Goal: Task Accomplishment & Management: Manage account settings

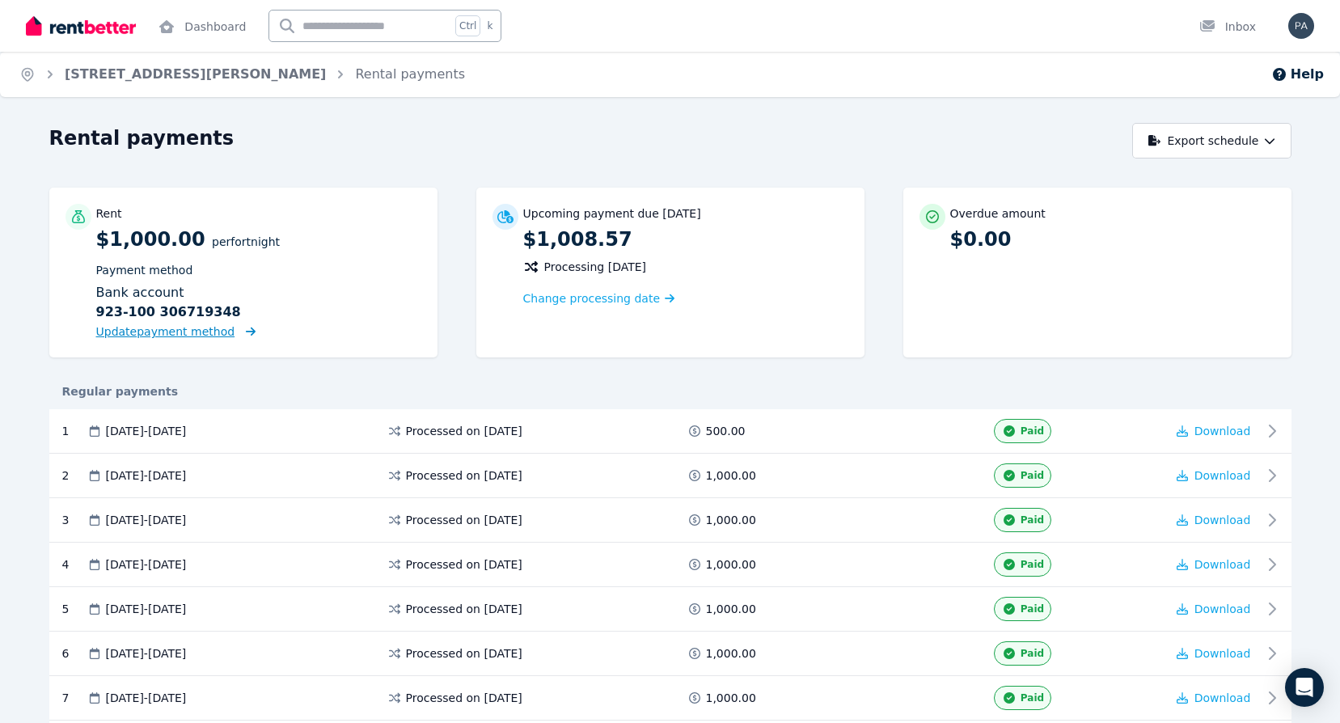
click at [174, 332] on span "Update payment method" at bounding box center [165, 331] width 139 height 13
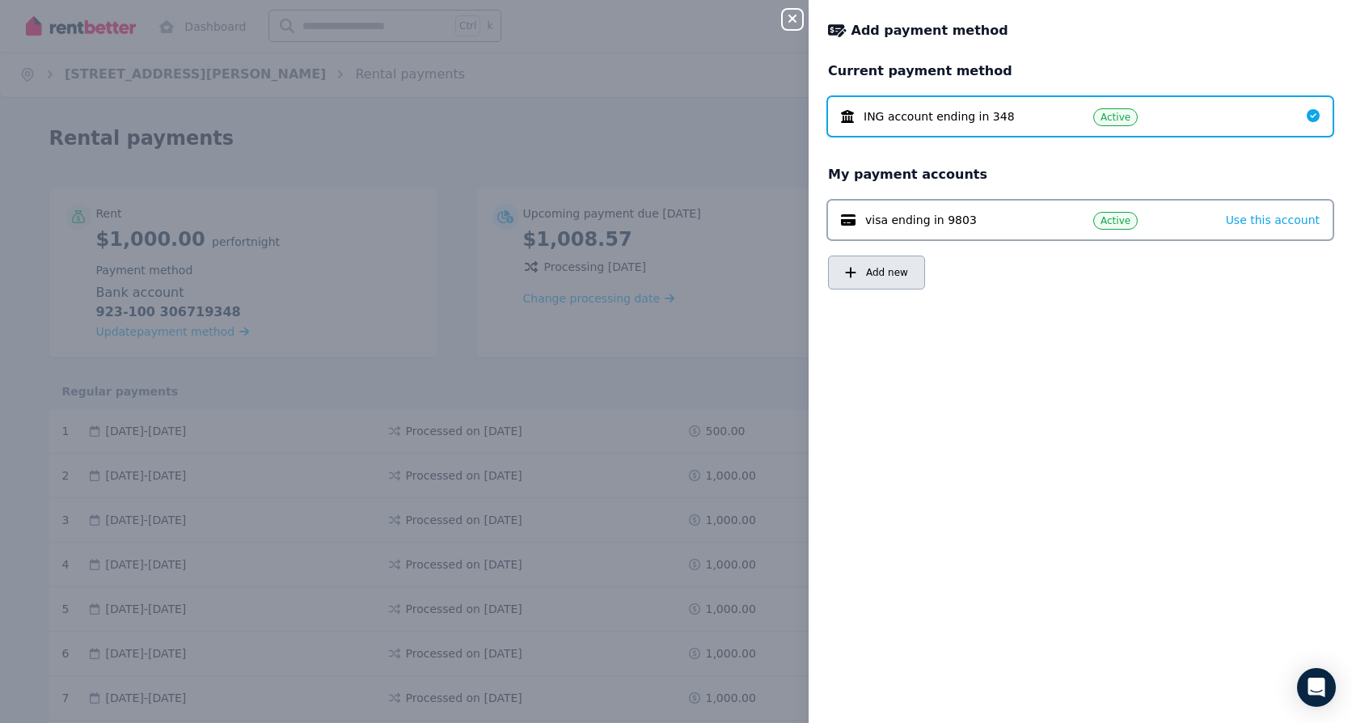
click at [889, 273] on span "Add new" at bounding box center [887, 272] width 42 height 13
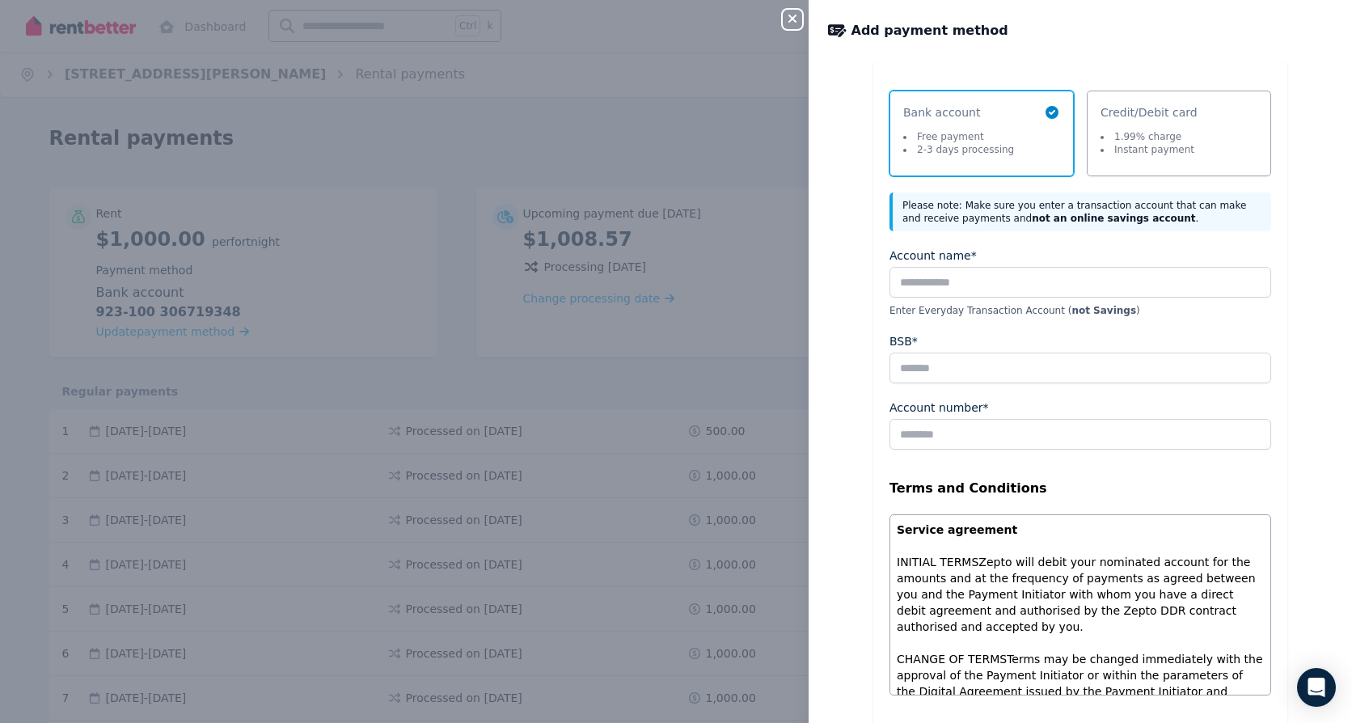
click at [948, 137] on li "Free payment" at bounding box center [958, 136] width 111 height 13
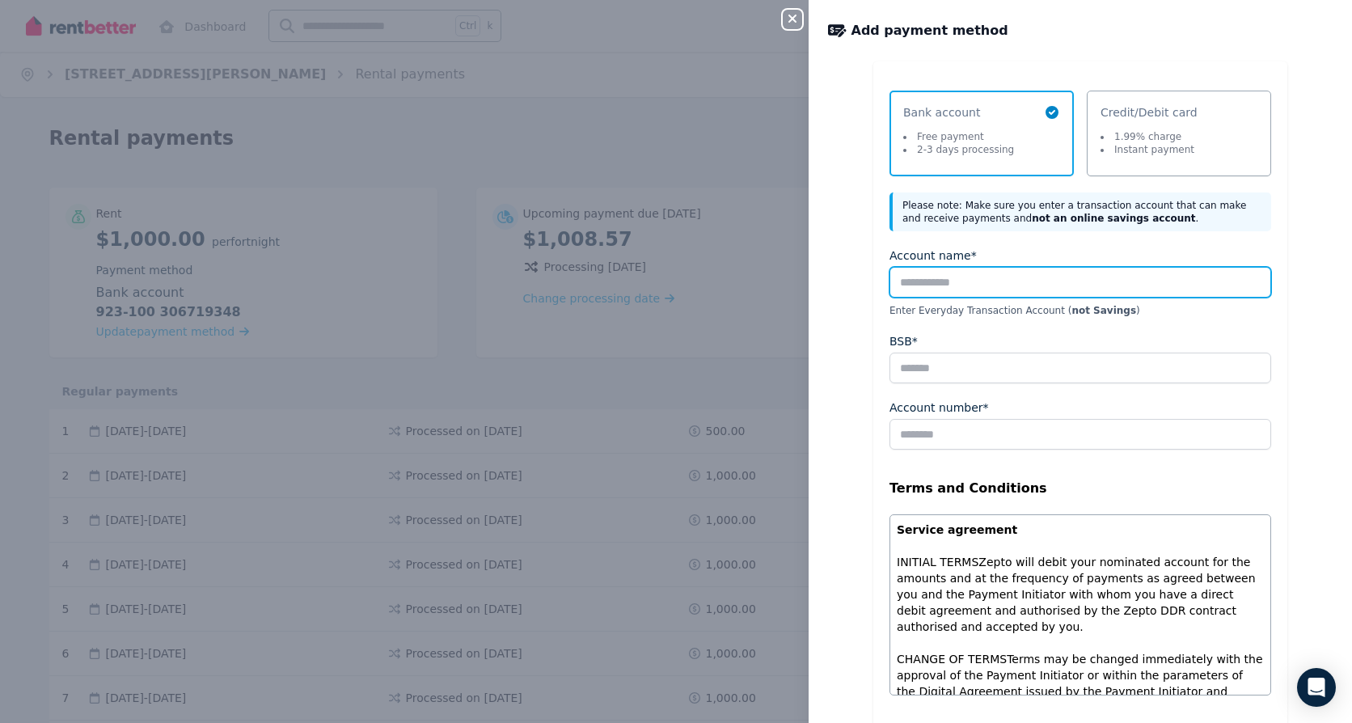
click at [920, 285] on input "Account name*" at bounding box center [1081, 282] width 382 height 31
type input "**********"
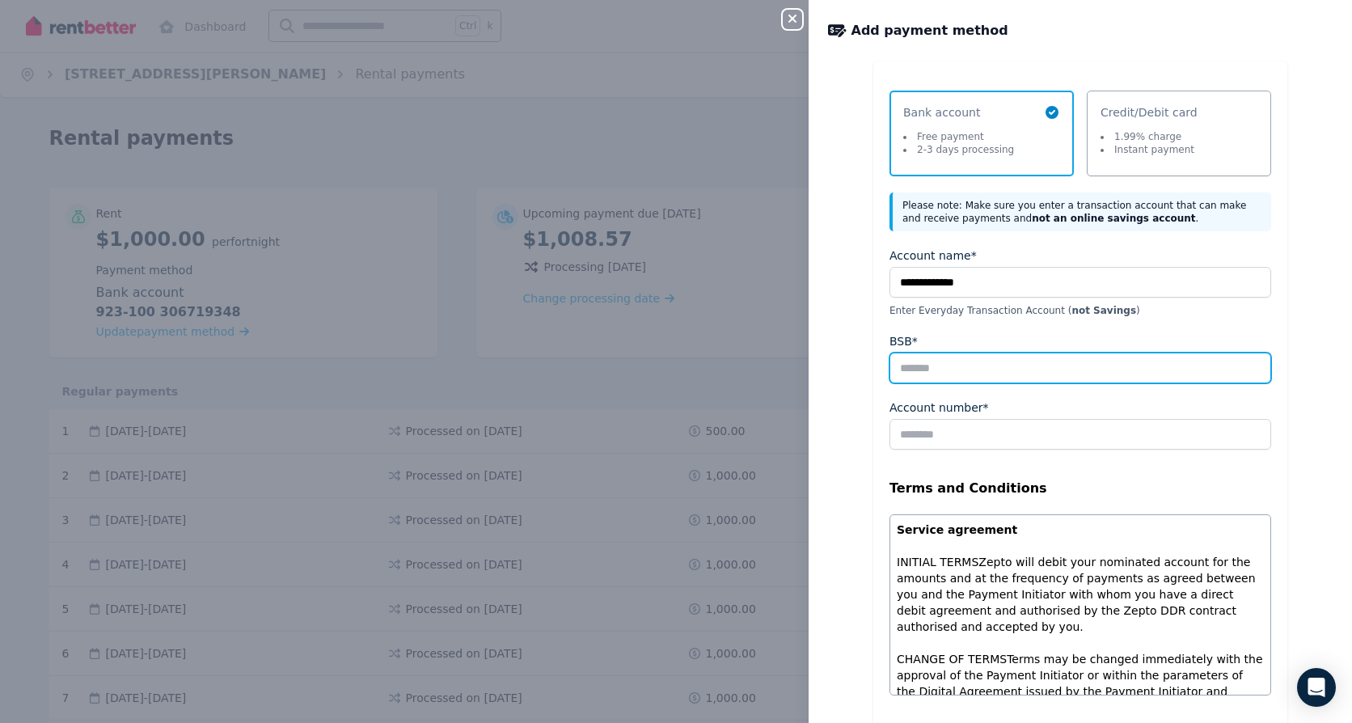
click at [970, 368] on input "BSB*" at bounding box center [1081, 368] width 382 height 31
type input "******"
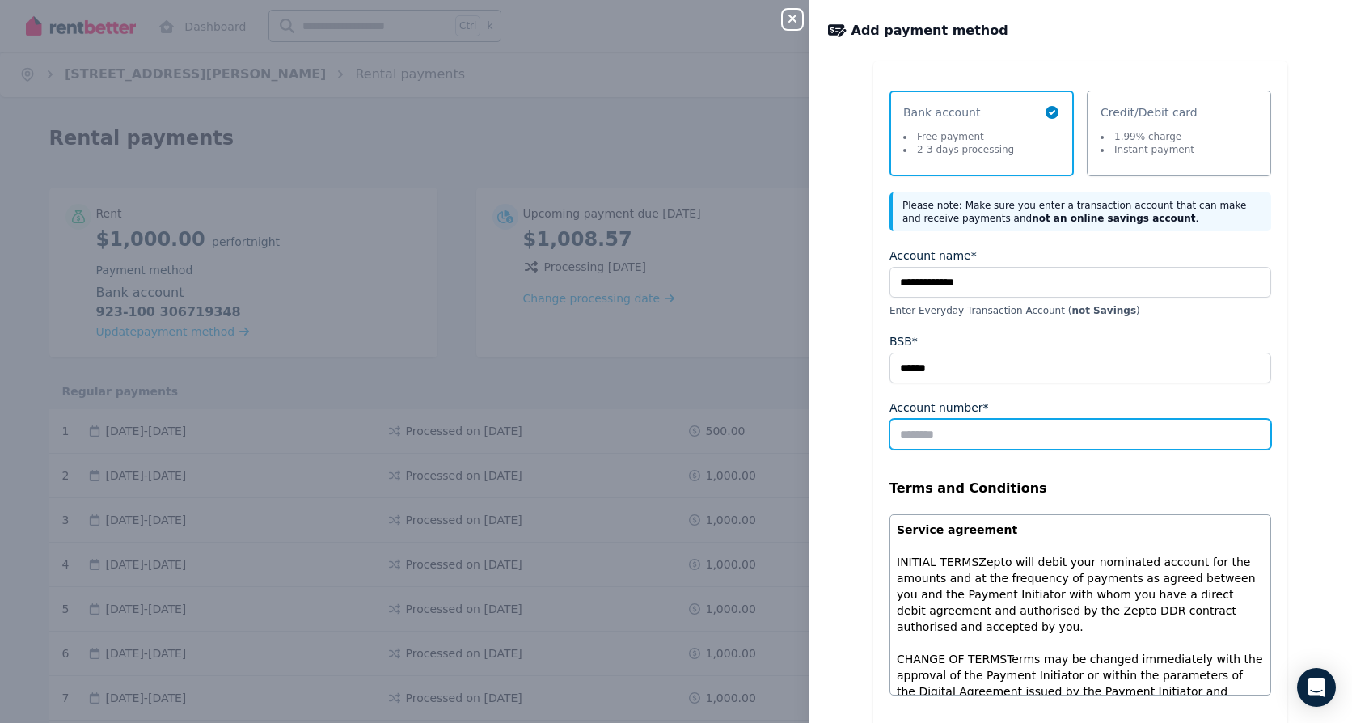
click at [939, 432] on input "Account number*" at bounding box center [1081, 434] width 382 height 31
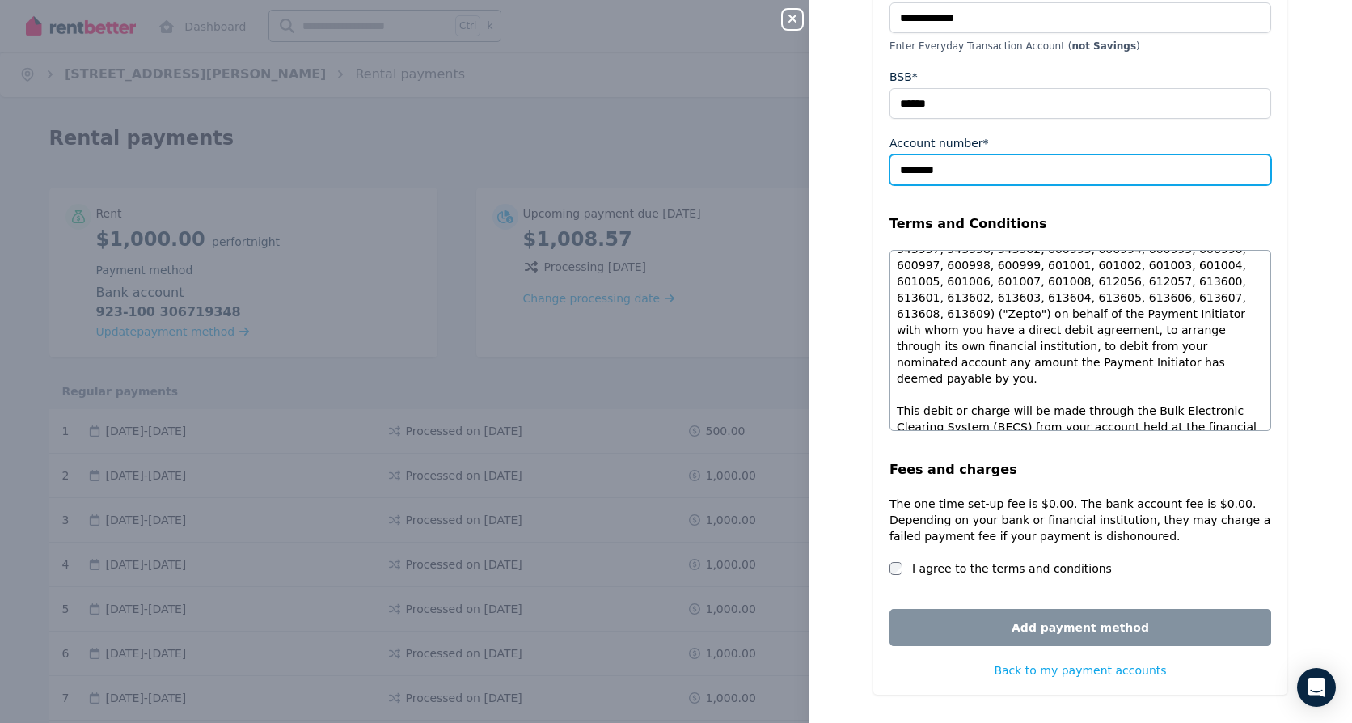
scroll to position [272, 0]
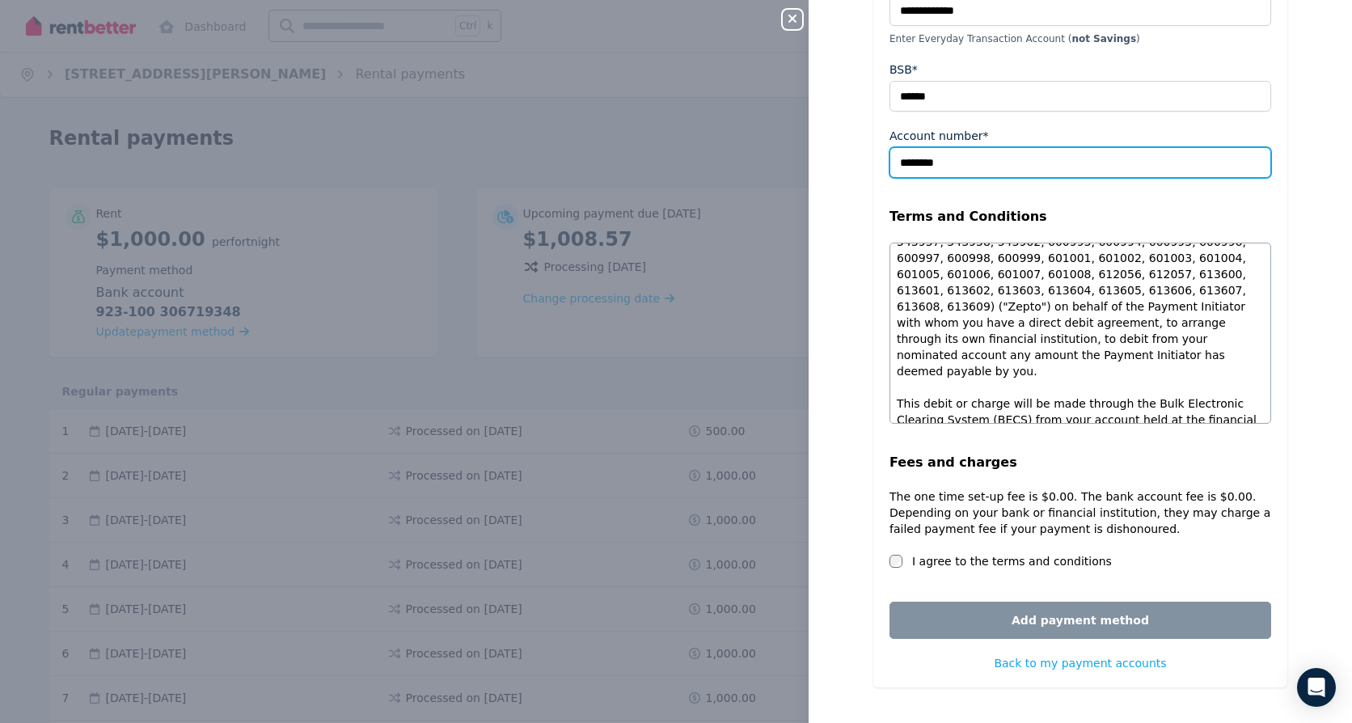
type input "********"
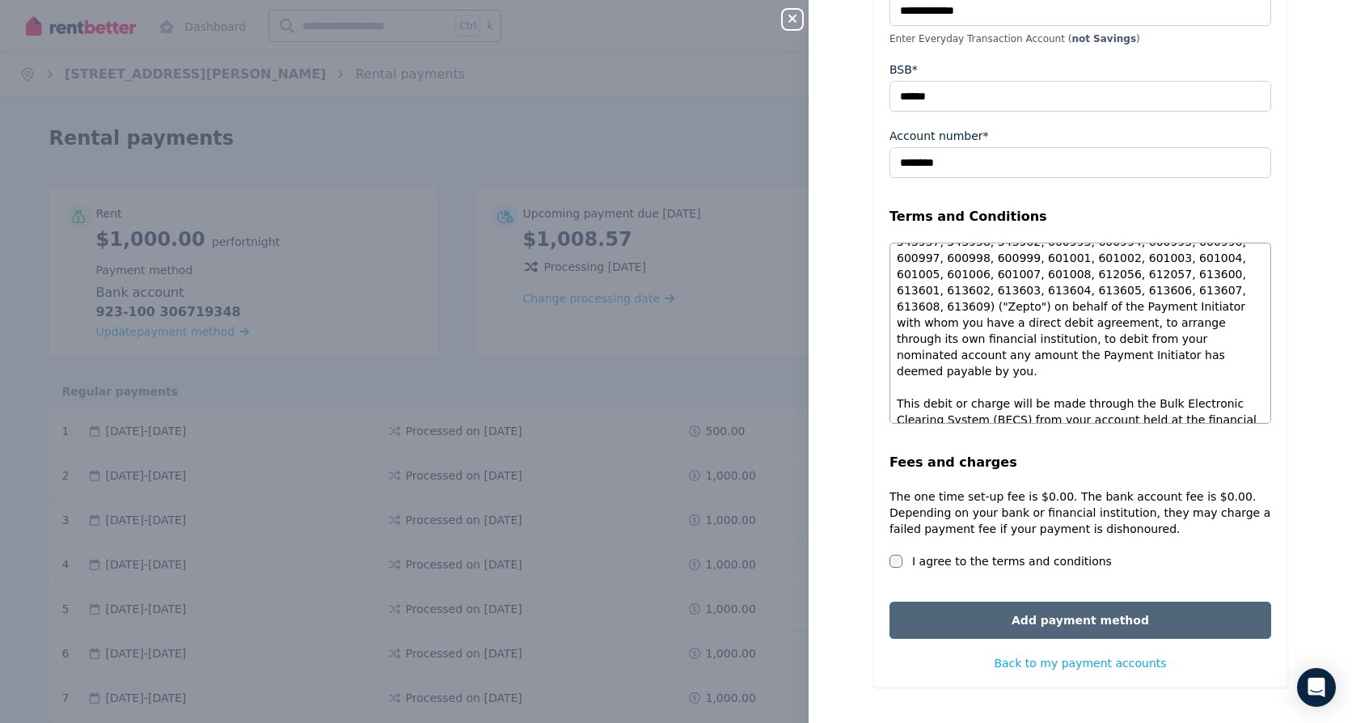
click at [1056, 619] on button "Add payment method" at bounding box center [1081, 620] width 382 height 37
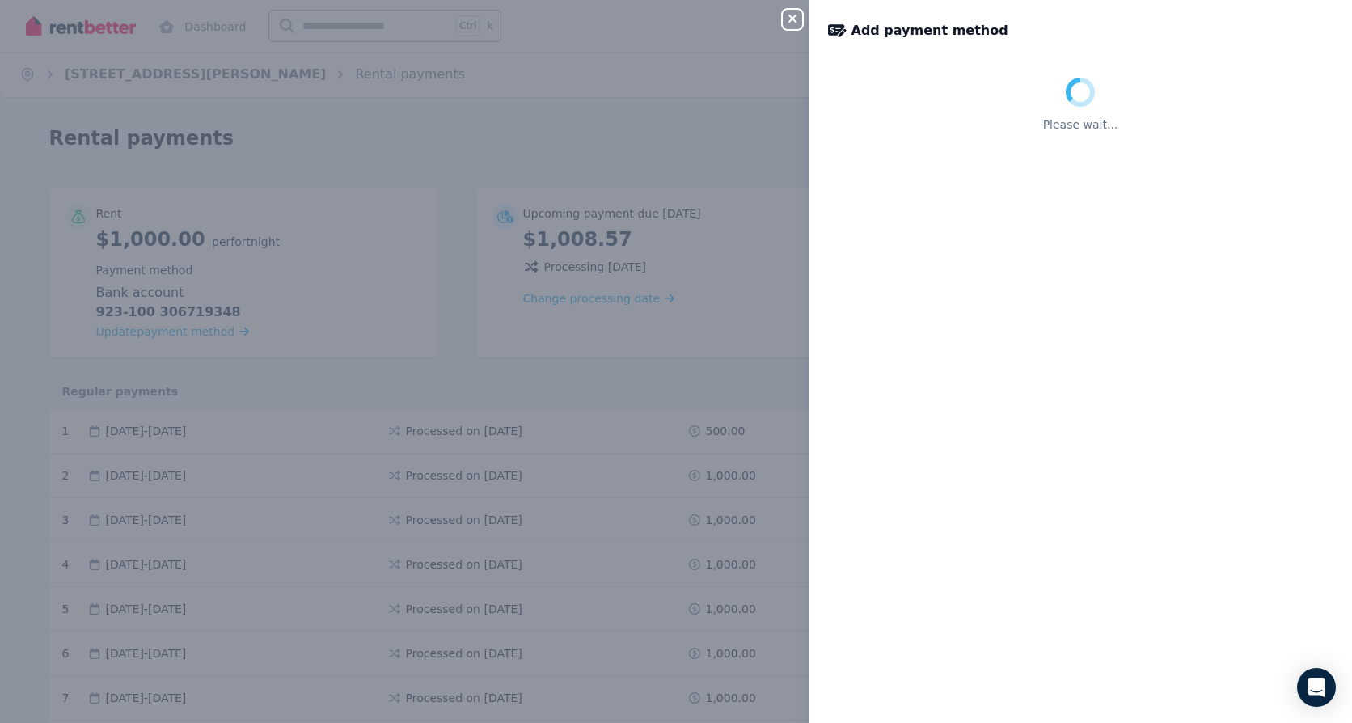
scroll to position [0, 0]
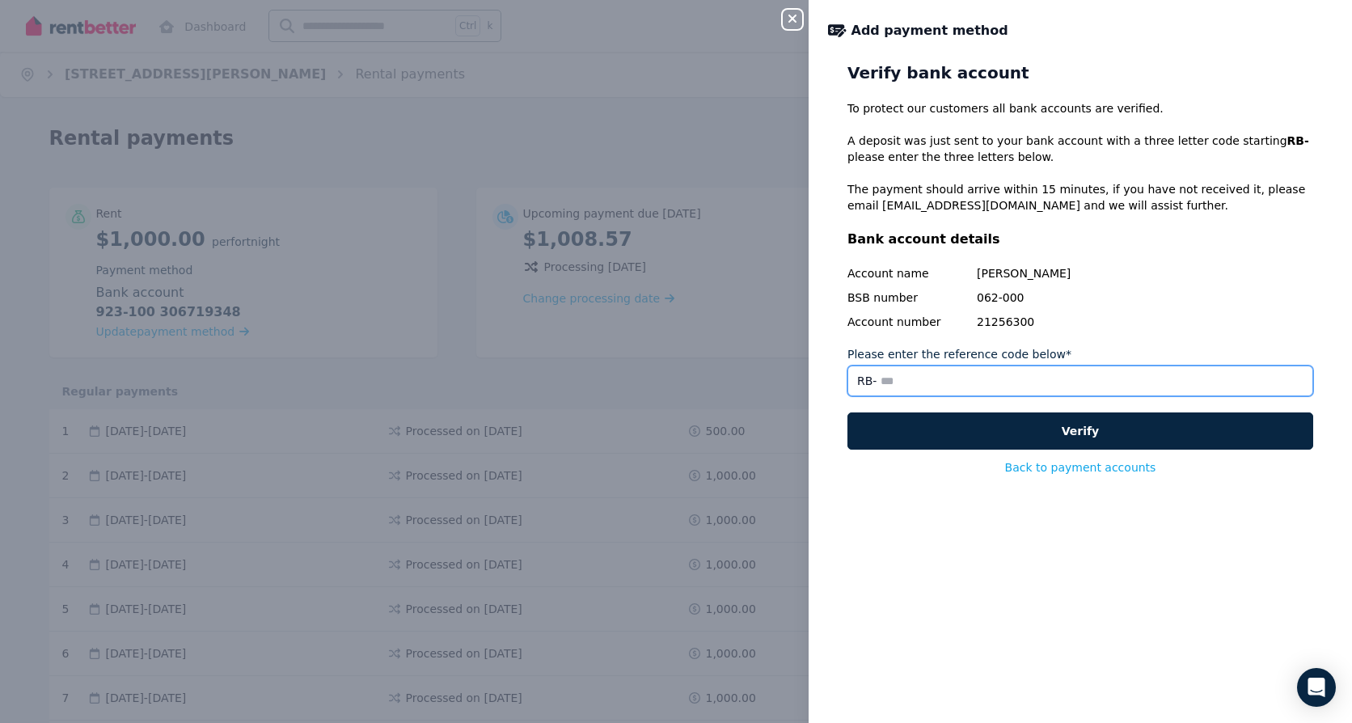
click at [941, 391] on input "Please enter the reference code below*" at bounding box center [1081, 381] width 466 height 31
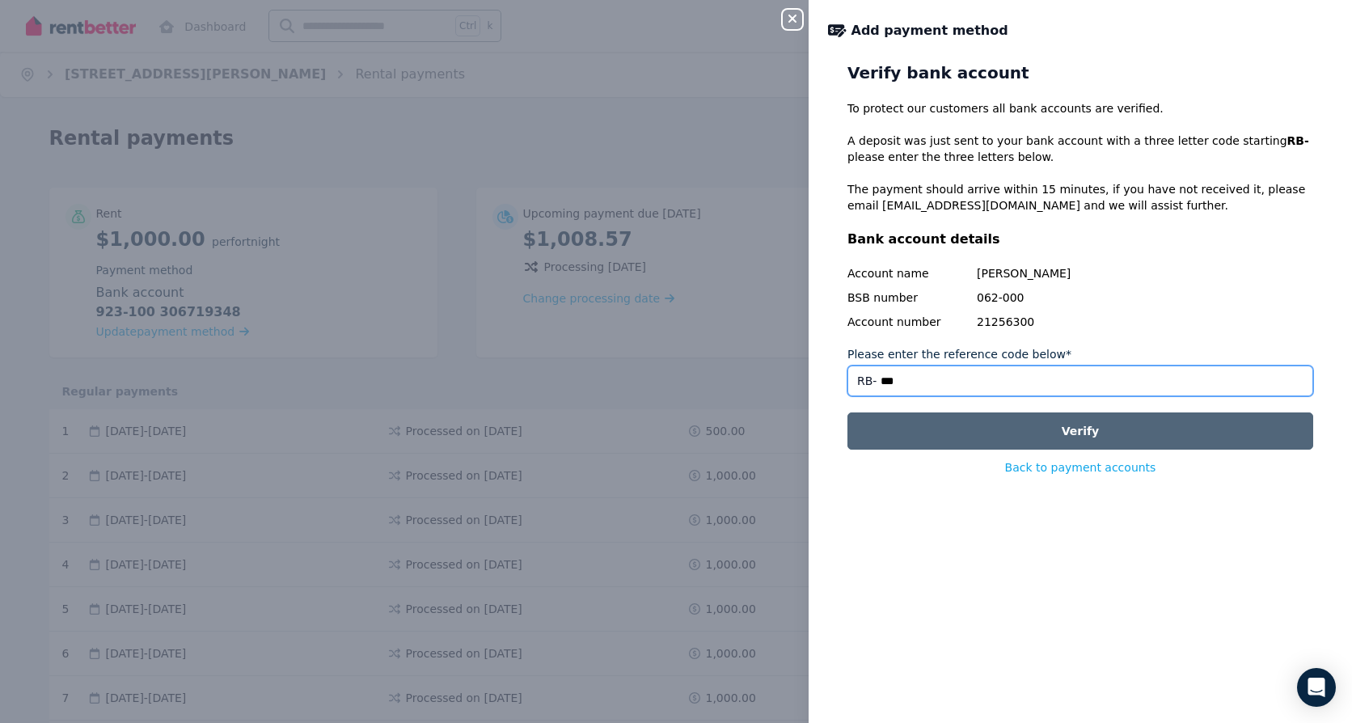
type input "***"
click at [1060, 433] on button "Verify" at bounding box center [1081, 430] width 466 height 37
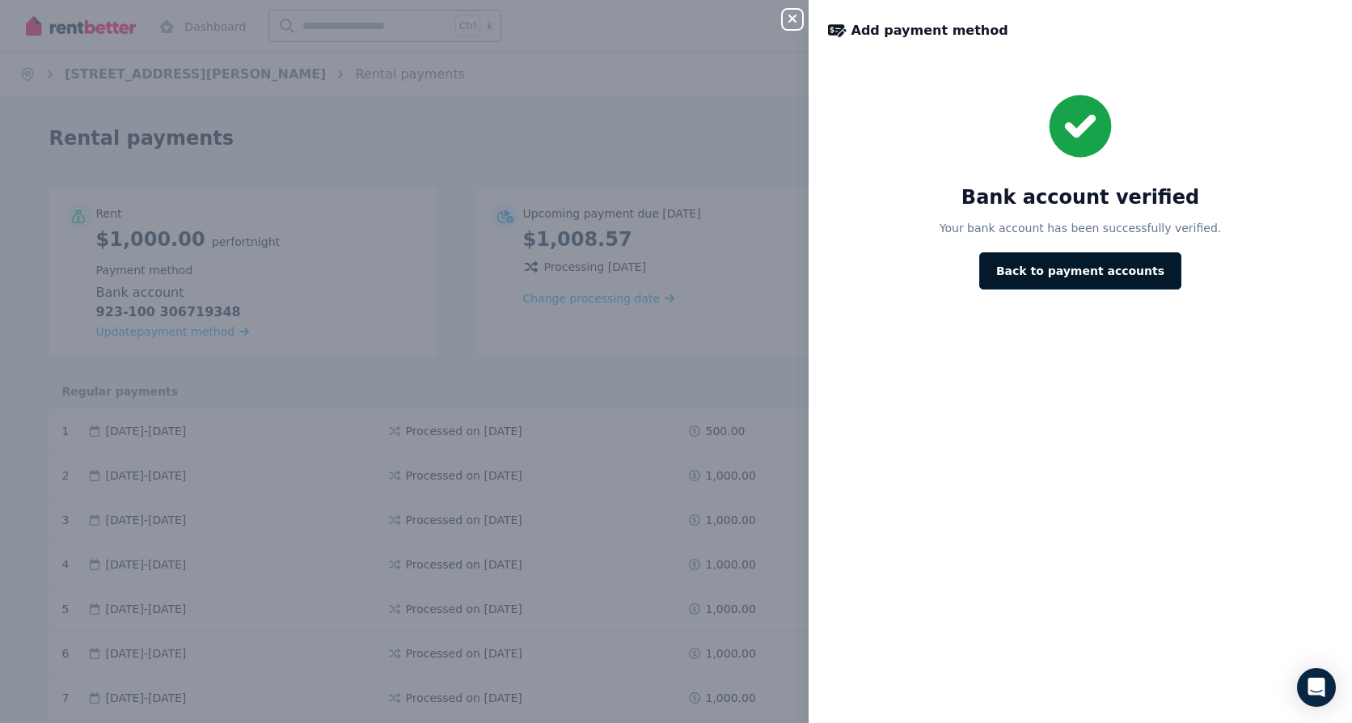
click at [1051, 272] on button "Back to payment accounts" at bounding box center [1080, 270] width 202 height 37
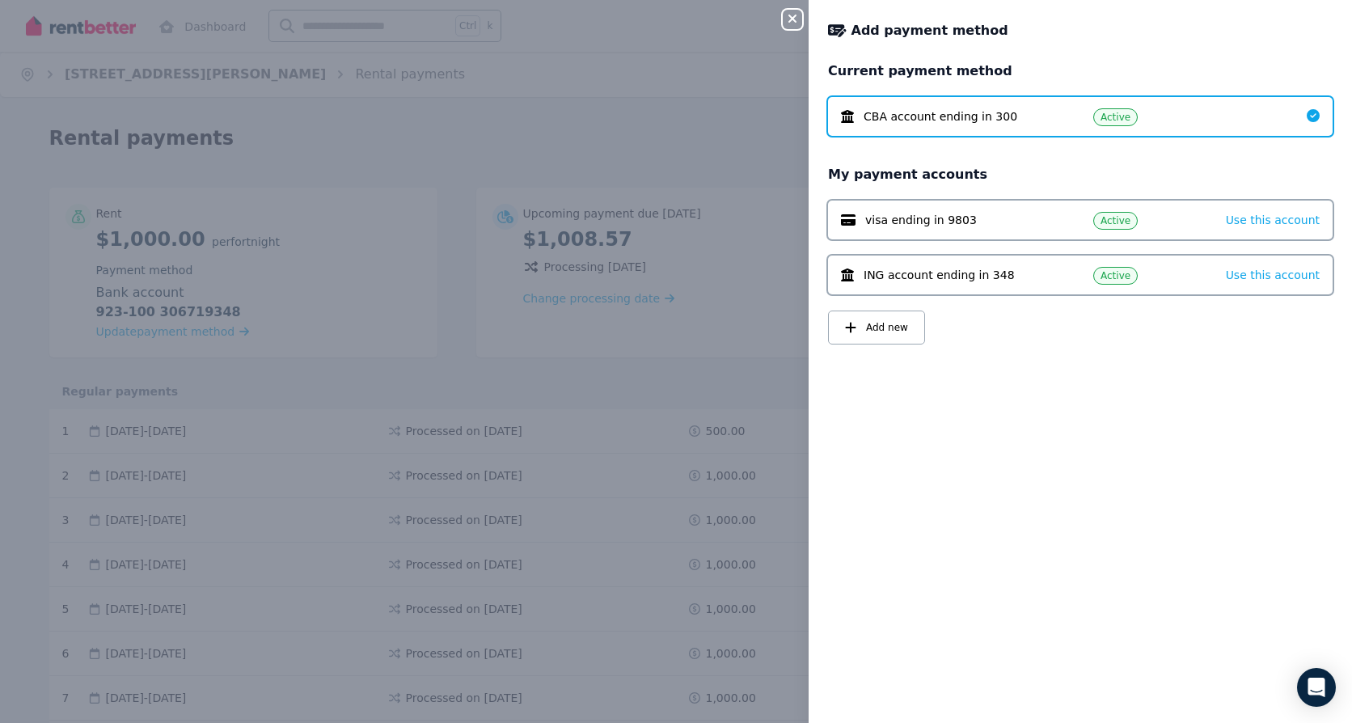
click at [454, 377] on div "Close panel Add payment method Current payment method CBA account ending in 300…" at bounding box center [676, 361] width 1352 height 723
click at [793, 19] on icon "button" at bounding box center [793, 19] width 8 height 8
click at [788, 19] on icon "button" at bounding box center [792, 18] width 19 height 13
click at [632, 495] on div "Close panel Add payment method Current payment method CBA account ending in 300…" at bounding box center [676, 361] width 1352 height 723
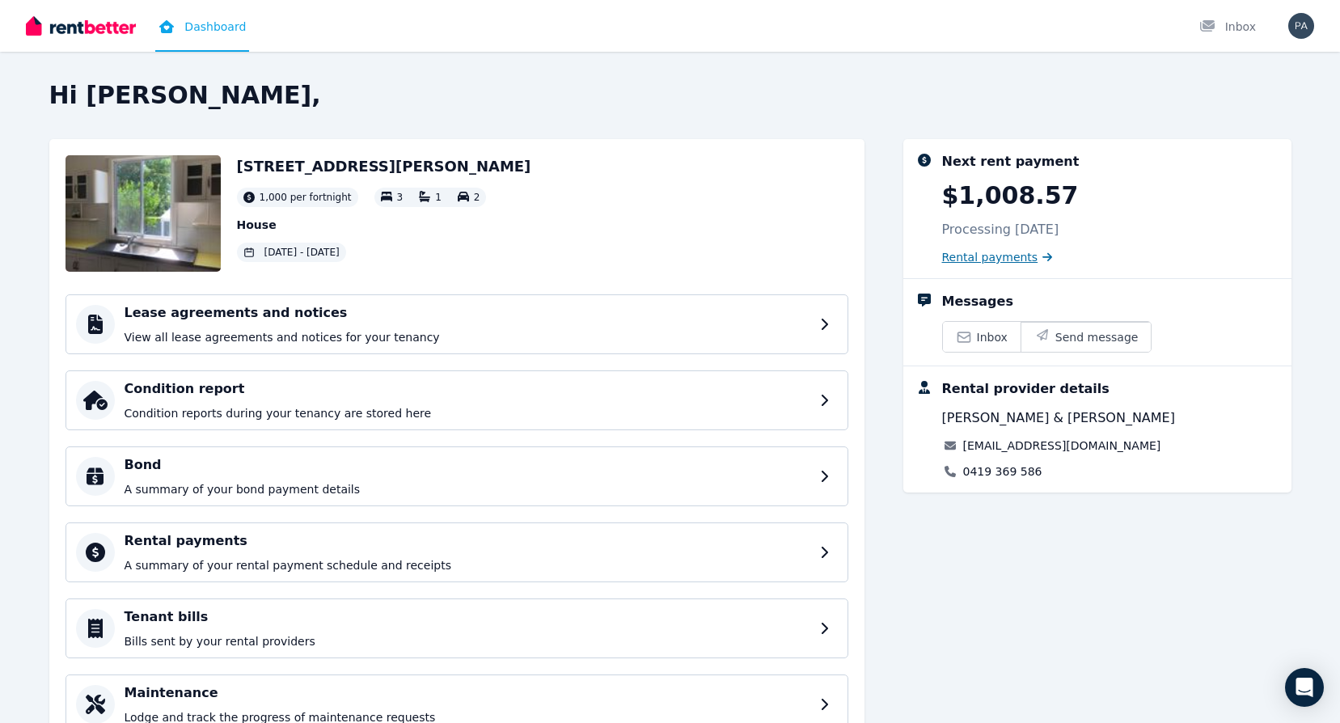
click at [1003, 256] on span "Rental payments" at bounding box center [990, 257] width 96 height 16
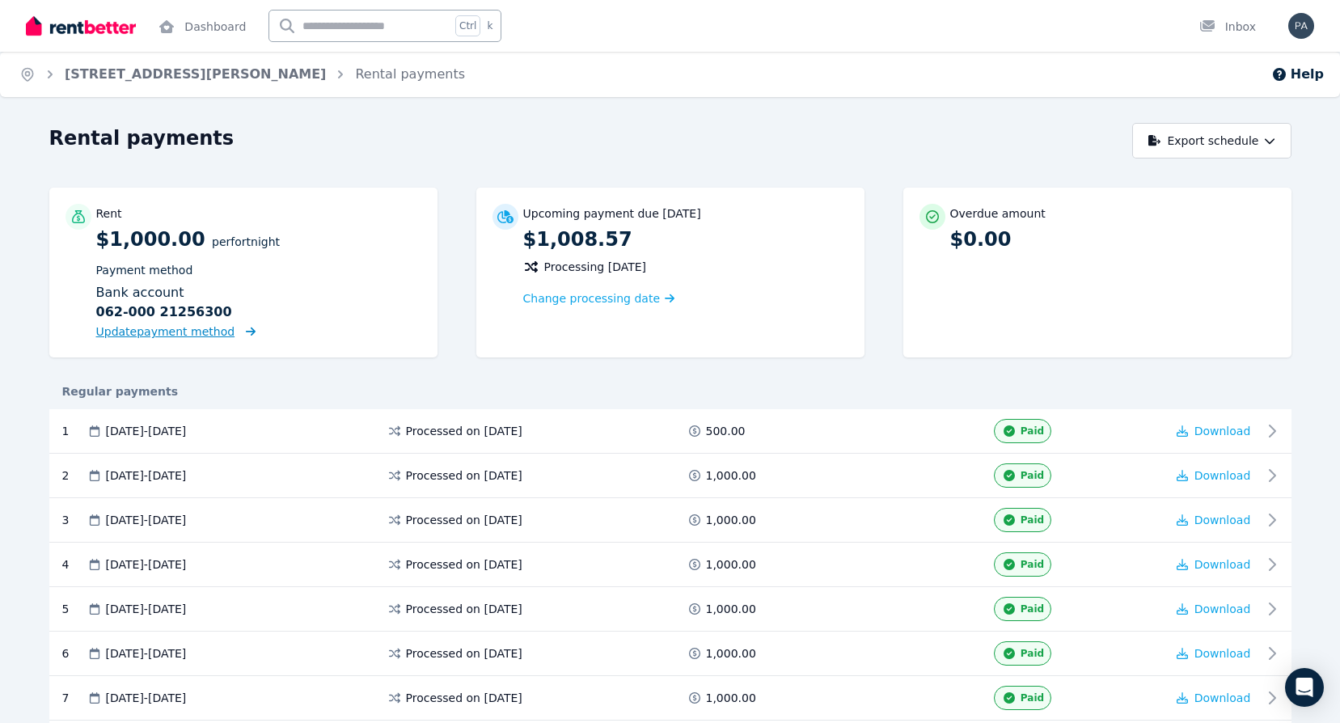
click at [172, 332] on span "Update payment method" at bounding box center [165, 331] width 139 height 13
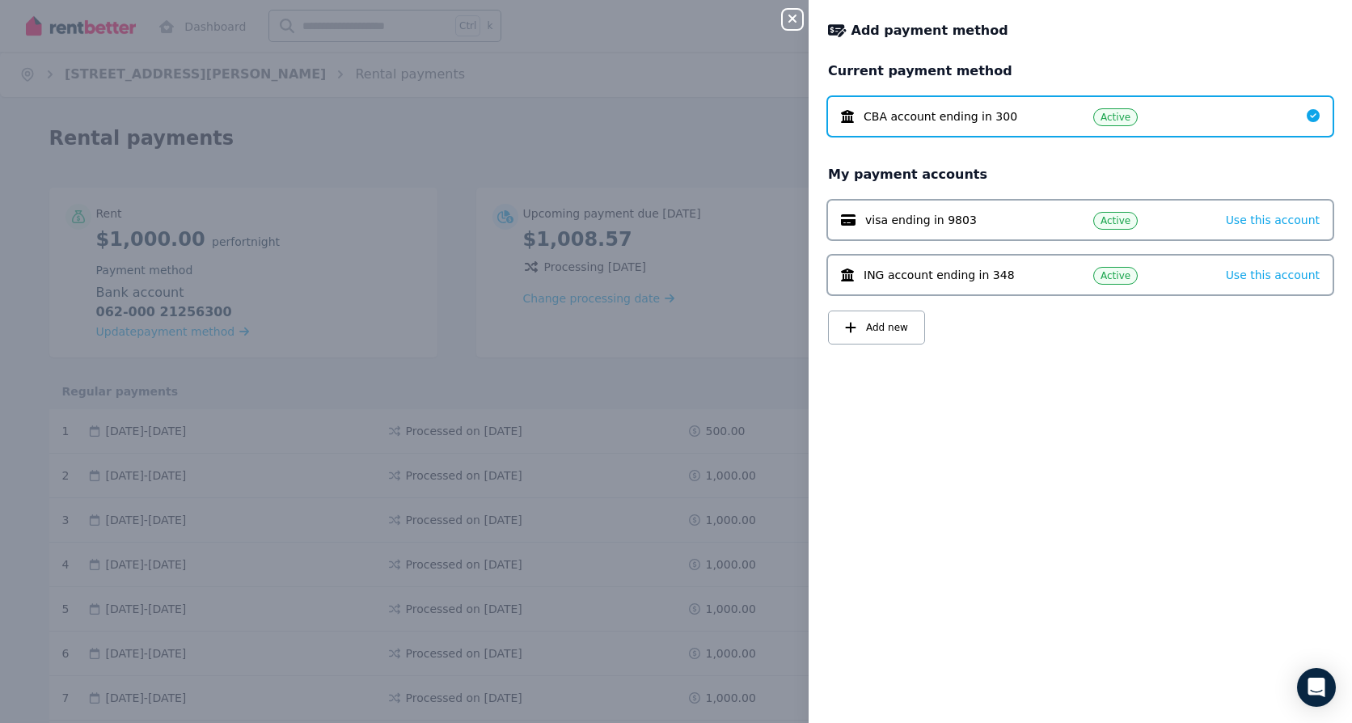
click at [790, 16] on icon "button" at bounding box center [793, 19] width 8 height 8
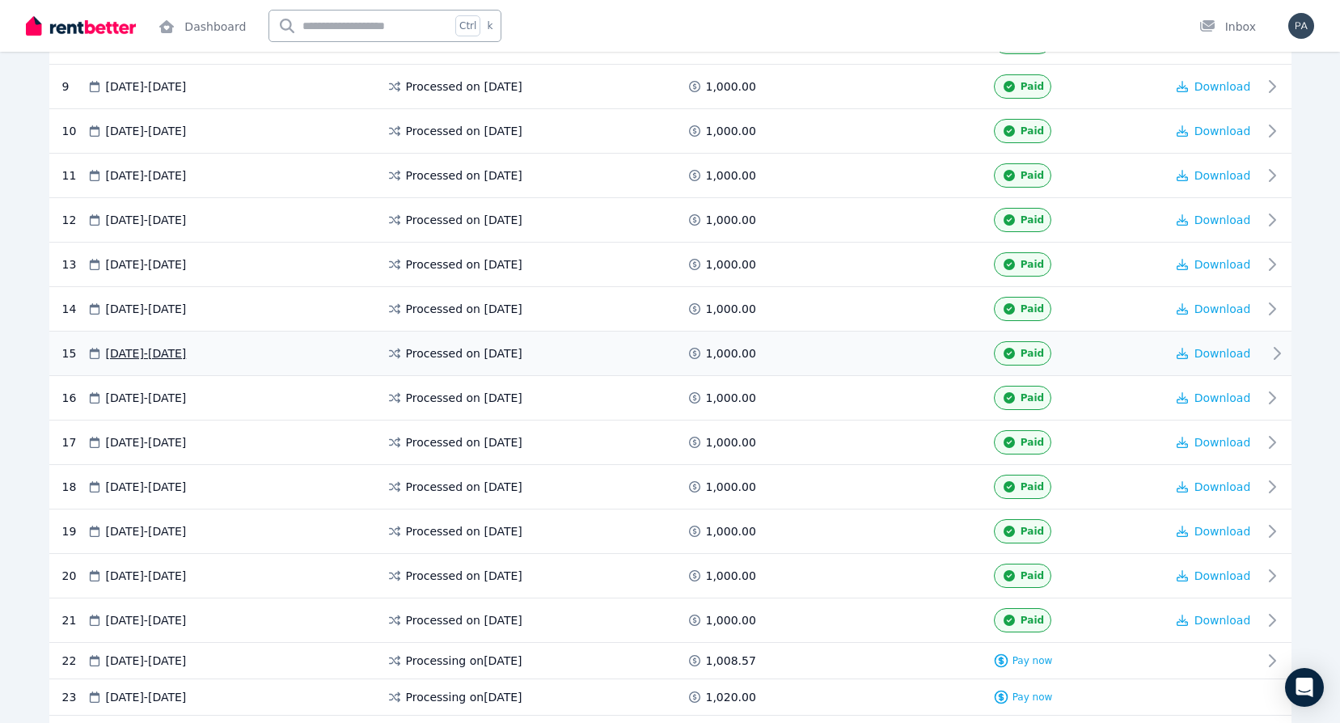
scroll to position [788, 0]
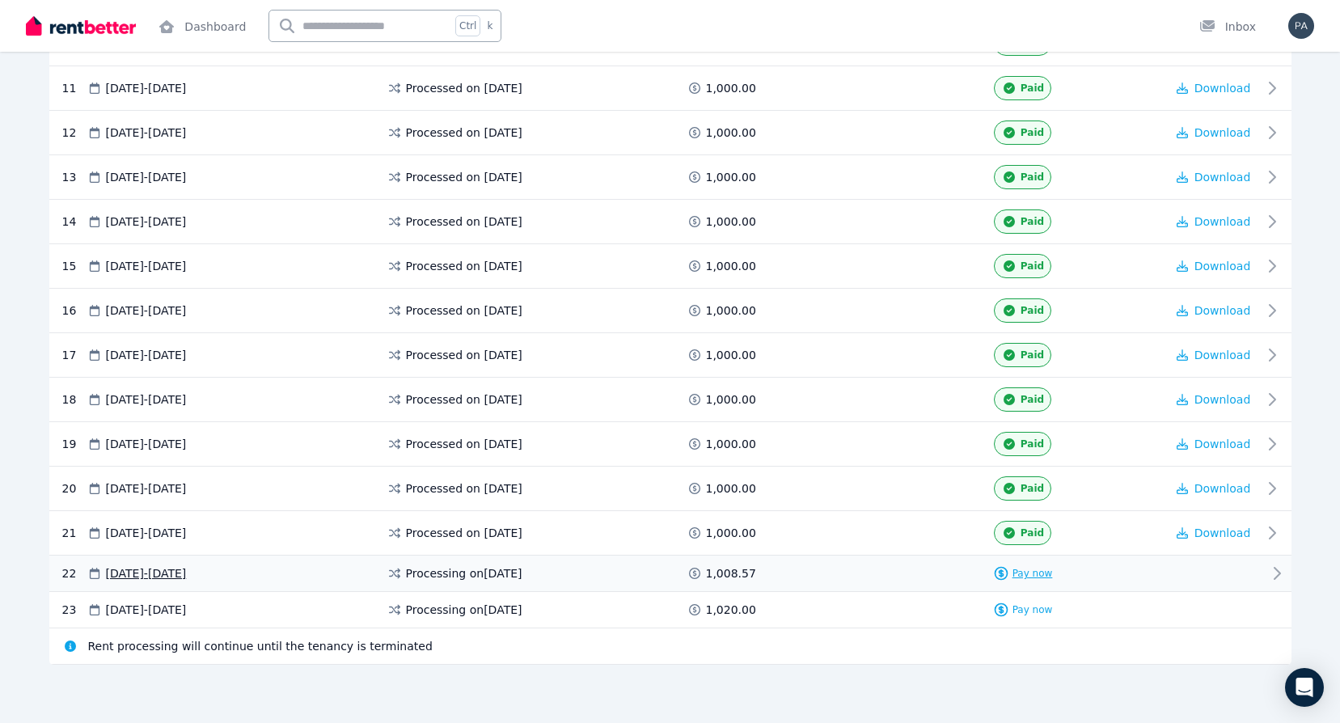
click at [1028, 573] on span "Pay now" at bounding box center [1033, 573] width 40 height 13
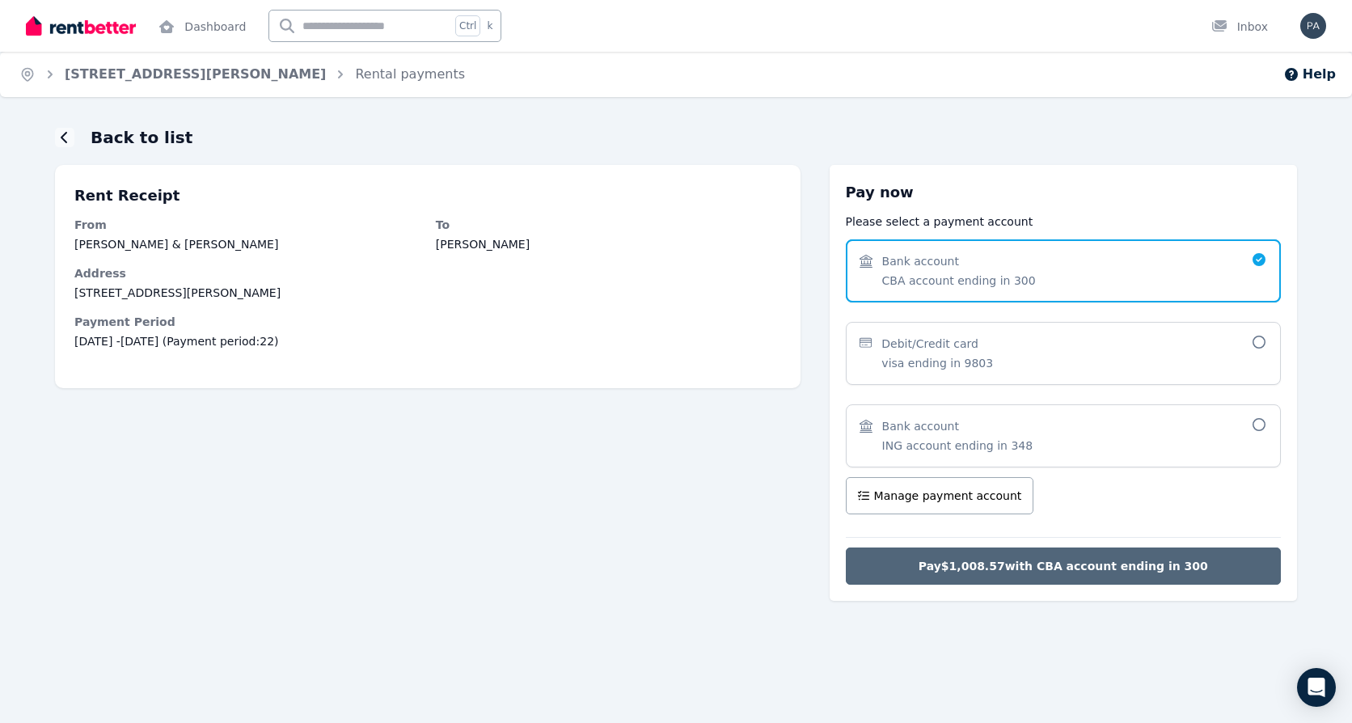
click at [984, 569] on span "Pay $1,008.57 with CBA account ending in 300" at bounding box center [1064, 566] width 290 height 16
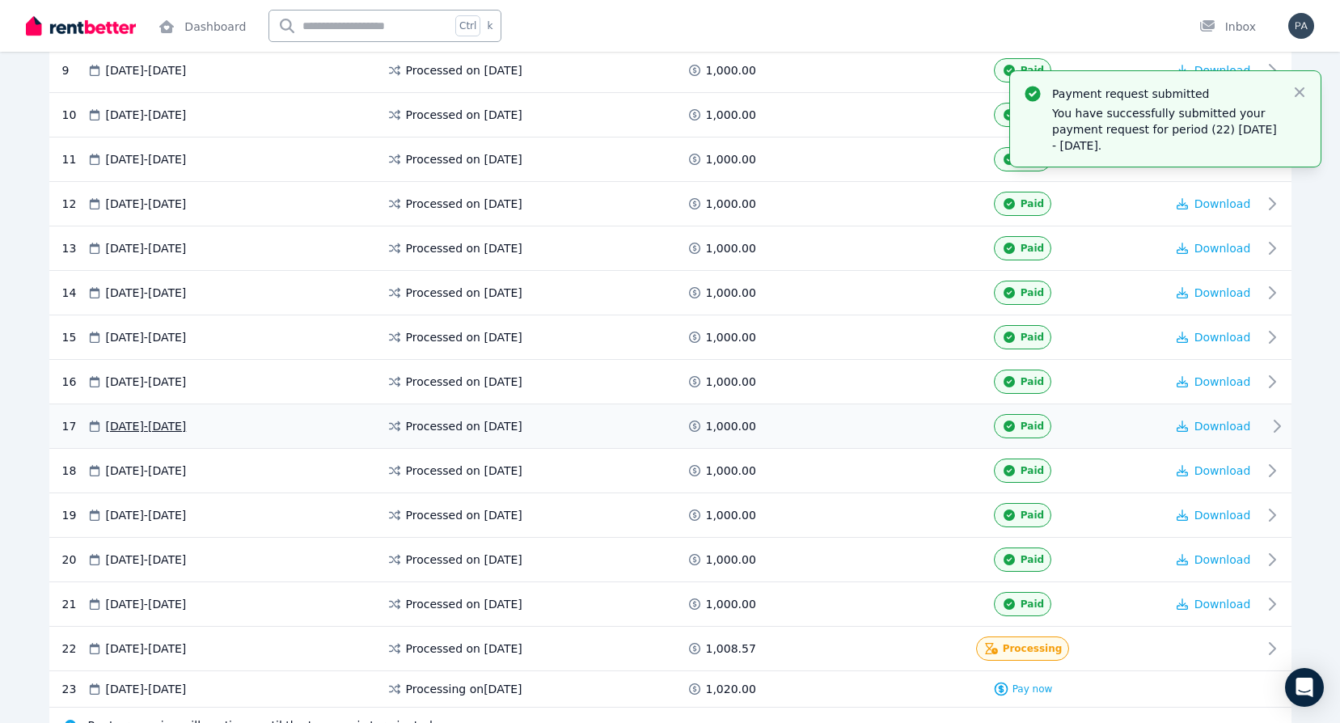
scroll to position [796, 0]
